Goal: Find contact information: Find contact information

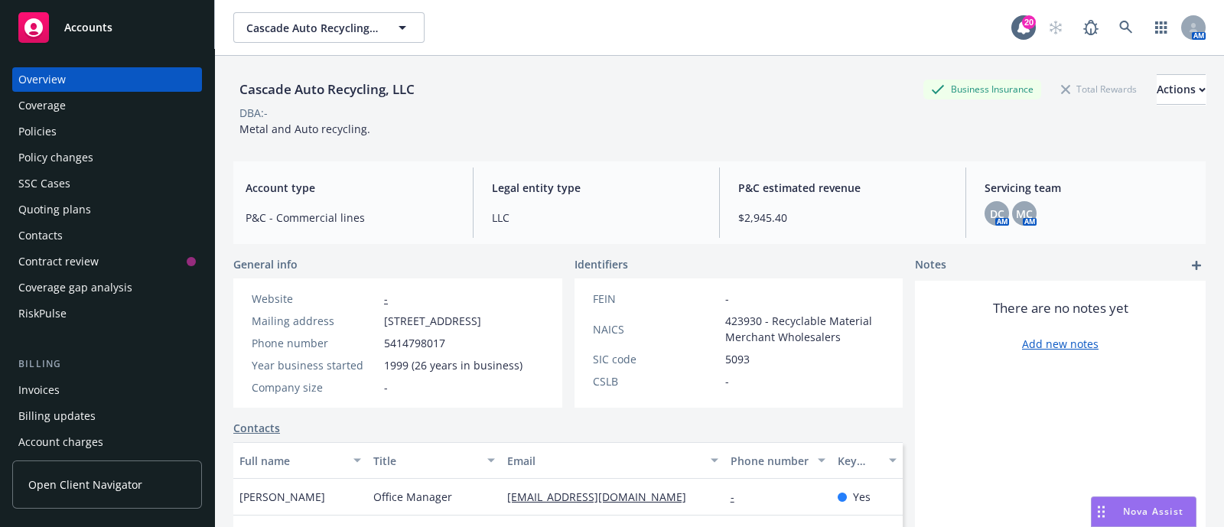
click at [46, 207] on div "Quoting plans" at bounding box center [54, 209] width 73 height 24
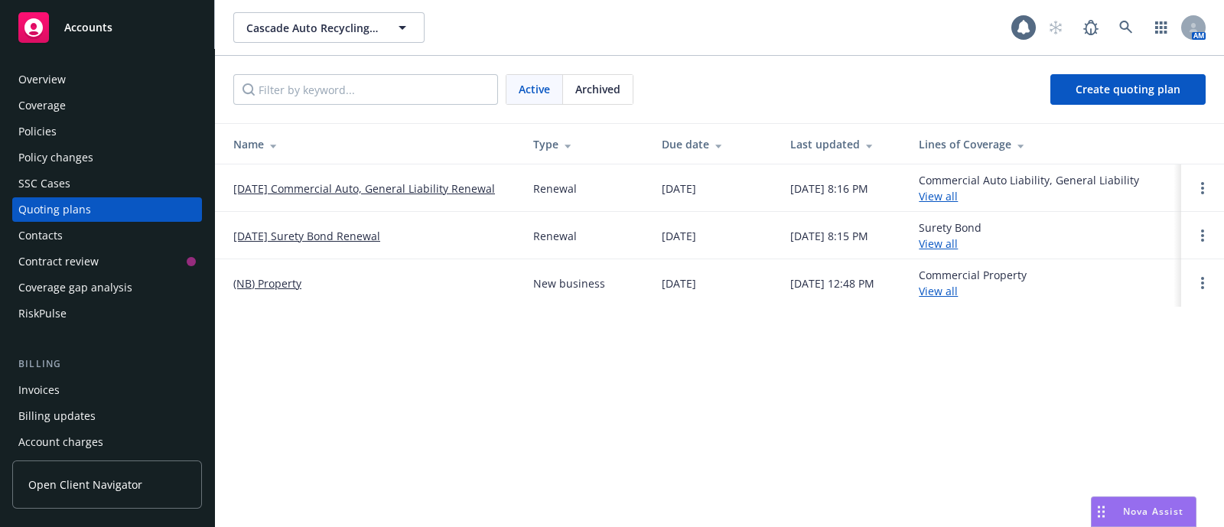
click at [69, 67] on div "Overview" at bounding box center [107, 79] width 178 height 24
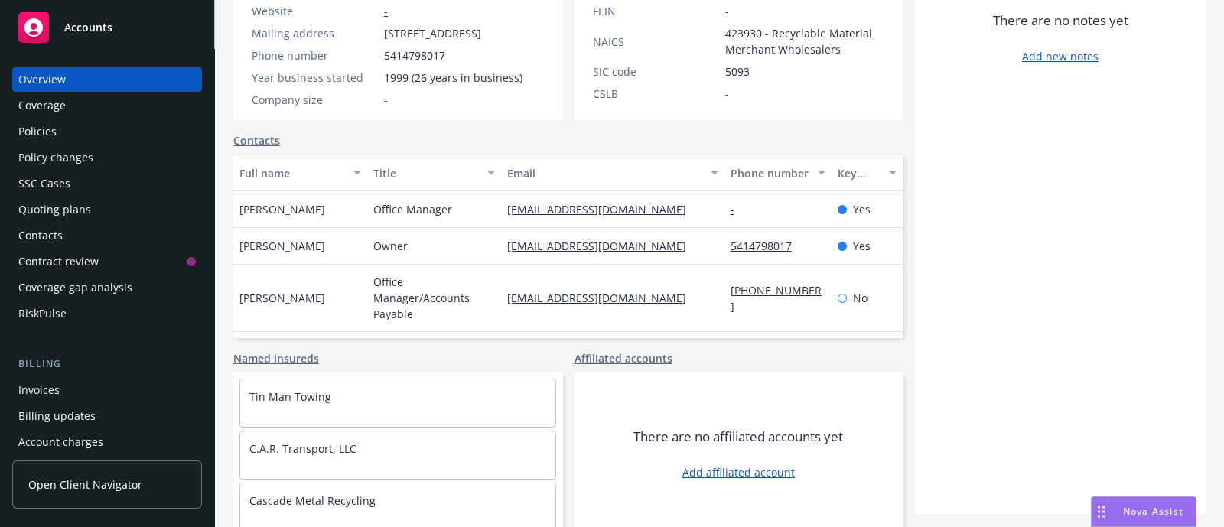
scroll to position [311, 0]
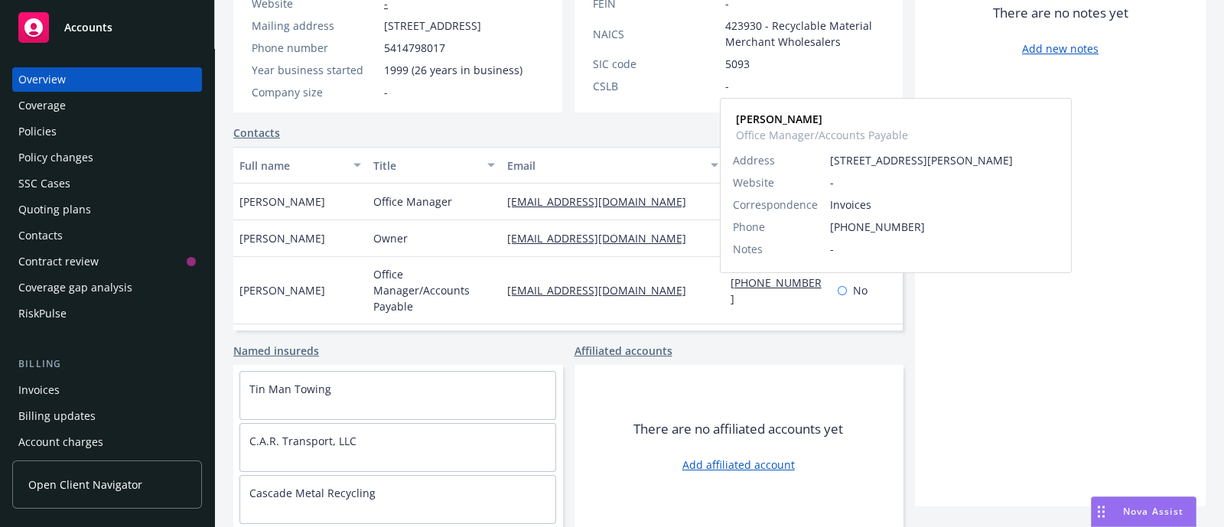
click at [761, 290] on link "[PHONE_NUMBER]" at bounding box center [776, 290] width 91 height 31
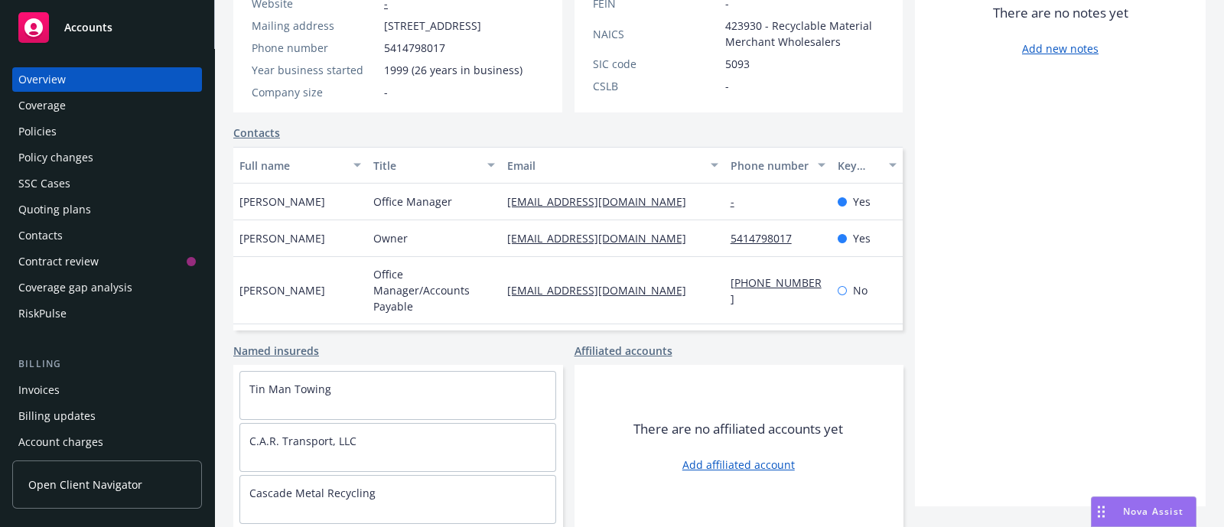
scroll to position [0, 0]
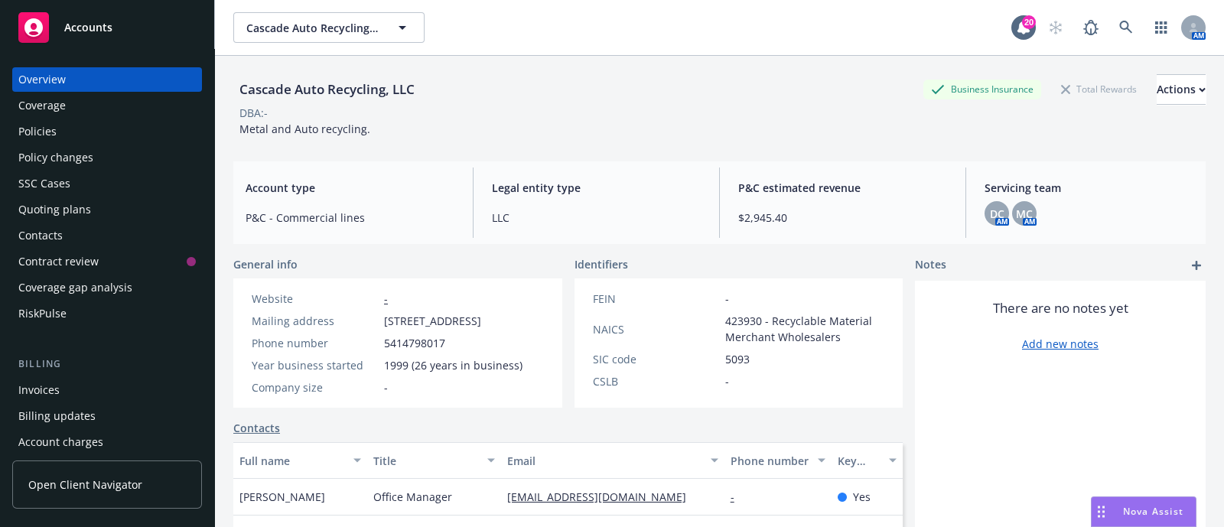
click at [50, 108] on div "Coverage" at bounding box center [41, 105] width 47 height 24
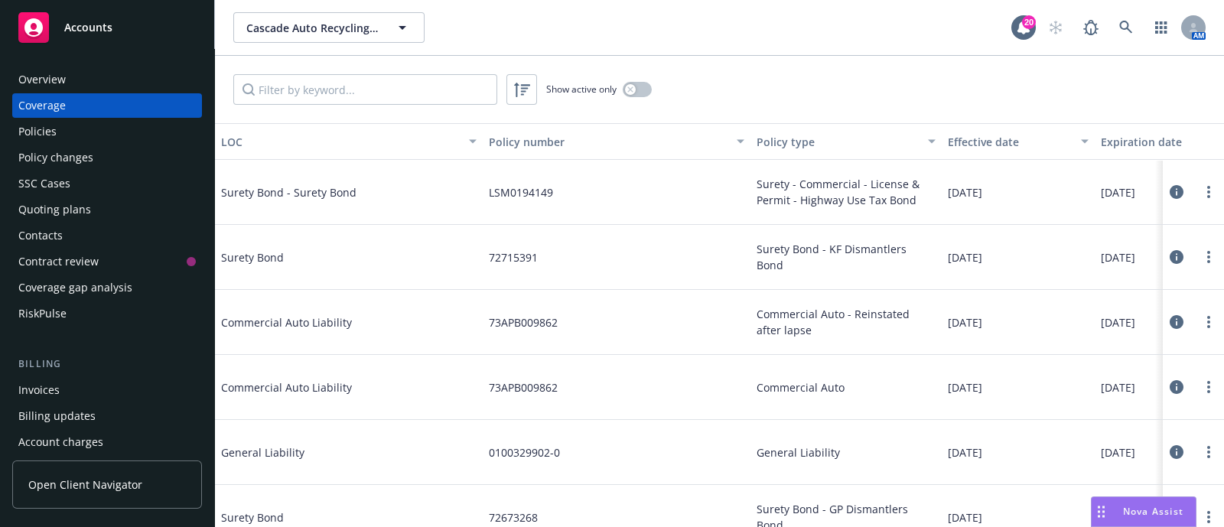
click at [60, 78] on div "Overview" at bounding box center [41, 79] width 47 height 24
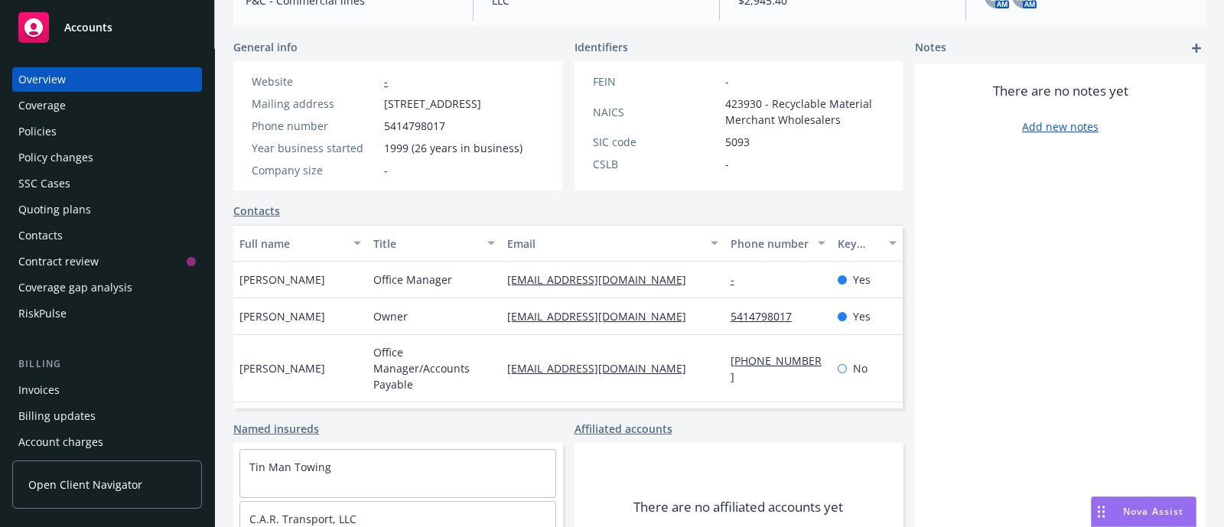
scroll to position [218, 0]
click at [46, 139] on div "Policies" at bounding box center [37, 131] width 38 height 24
